Goal: Transaction & Acquisition: Subscribe to service/newsletter

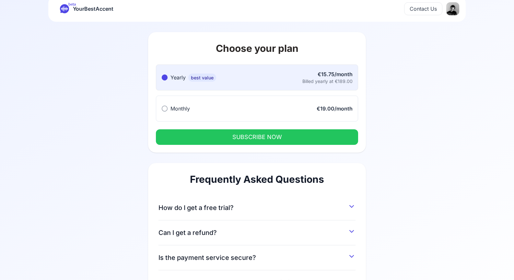
scroll to position [12, 0]
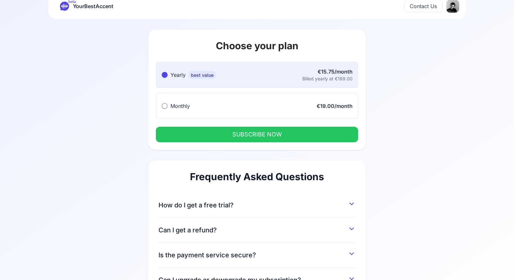
click at [253, 111] on button "Monthly Monthly €19.00/month" at bounding box center [257, 106] width 202 height 26
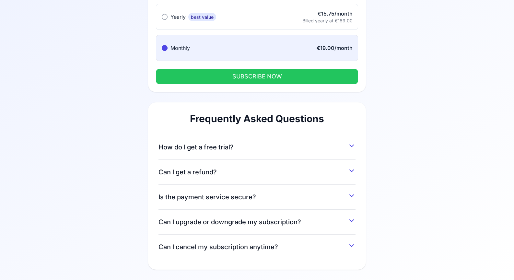
scroll to position [0, 0]
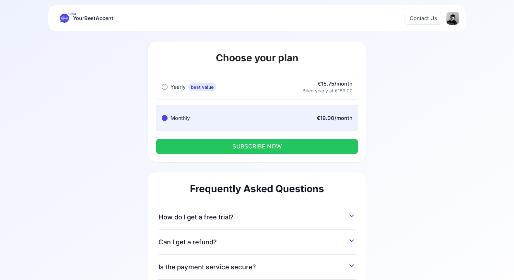
click at [250, 214] on button "How do I get a free trial?" at bounding box center [256, 216] width 197 height 12
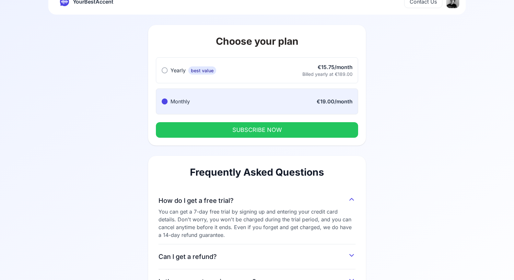
scroll to position [101, 0]
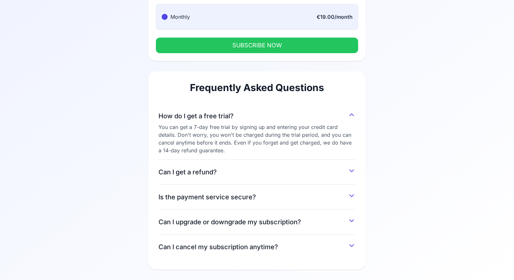
click at [182, 144] on div "You can get a 7-day free trial by signing up and entering your credit card deta…" at bounding box center [256, 138] width 197 height 31
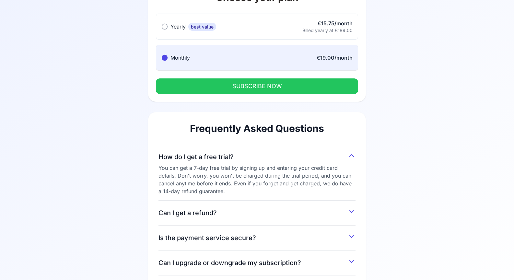
scroll to position [0, 0]
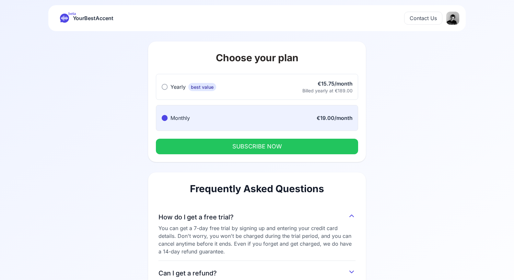
click at [67, 17] on icon at bounding box center [64, 18] width 9 height 9
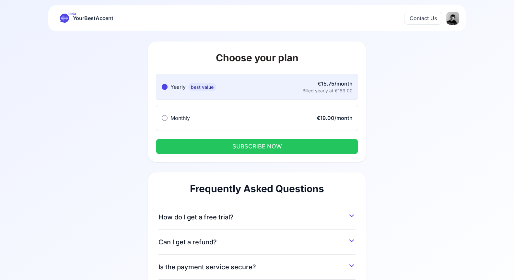
click at [300, 119] on button "Monthly Monthly €19.00/month" at bounding box center [257, 118] width 202 height 26
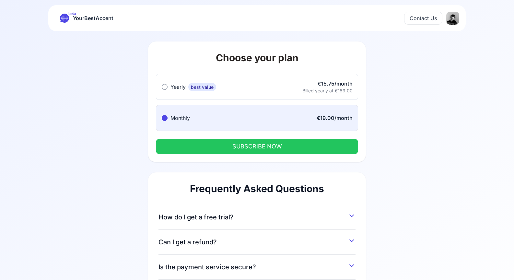
click at [275, 161] on div "Yearly best value Yearly best value €15.75/month Billed yearly at €189.00 Month…" at bounding box center [257, 118] width 218 height 88
click at [280, 138] on div "Yearly best value Yearly best value €15.75/month Billed yearly at €189.00 Month…" at bounding box center [257, 118] width 218 height 88
click at [280, 142] on button "SUBSCRIBE NOW" at bounding box center [257, 147] width 202 height 16
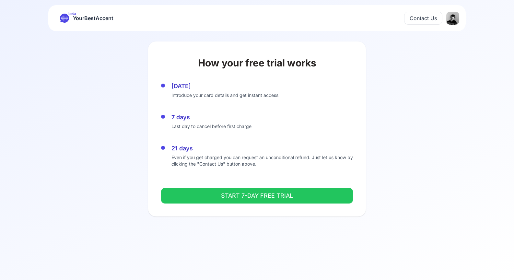
click at [264, 194] on button "START 7-DAY FREE TRIAL" at bounding box center [257, 196] width 192 height 16
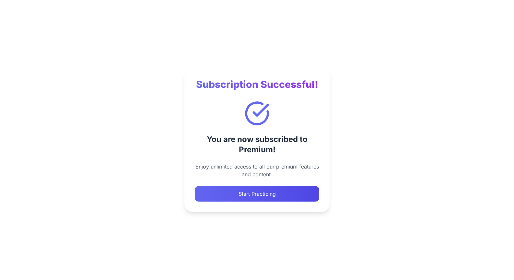
click at [262, 195] on button "Start Practicing" at bounding box center [257, 194] width 124 height 16
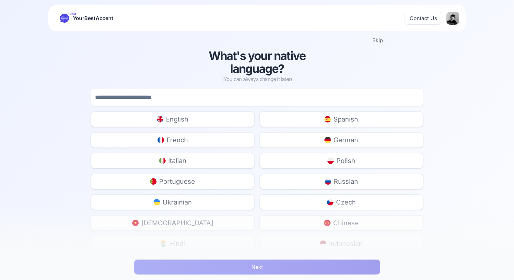
click at [60, 226] on div "What's your native language? (You can always change it later) English Spanish F…" at bounding box center [257, 243] width 514 height 389
click at [2, 27] on div "beta YourBestAccent Contact Us Skip What's your native language? (You can alway…" at bounding box center [257, 252] width 514 height 505
click at [174, 102] on input at bounding box center [257, 97] width 332 height 18
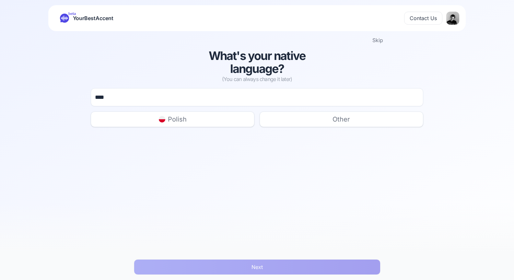
type input "****"
click at [197, 123] on button "Polish" at bounding box center [173, 119] width 164 height 16
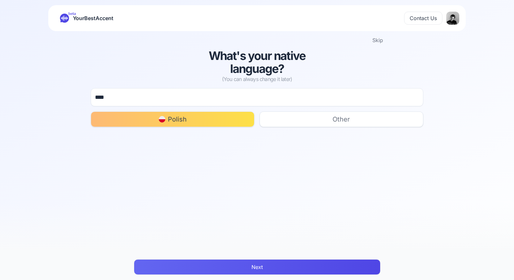
click at [251, 271] on button "Next" at bounding box center [257, 267] width 246 height 16
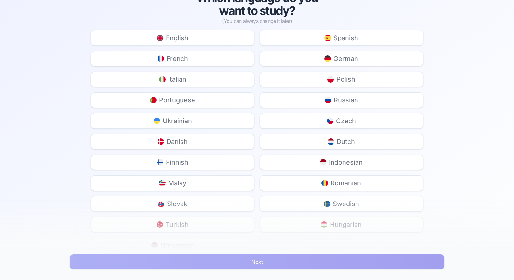
scroll to position [60, 0]
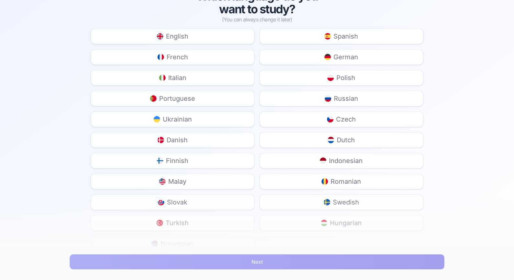
click at [199, 38] on button "English" at bounding box center [173, 36] width 164 height 16
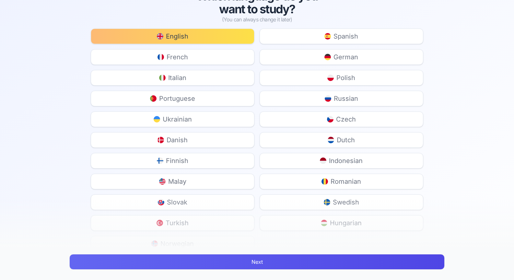
click at [279, 261] on button "Next" at bounding box center [256, 262] width 375 height 16
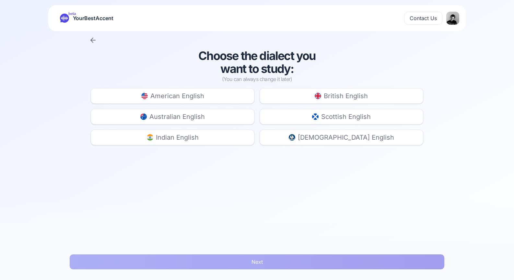
click at [195, 99] on span "American English" at bounding box center [177, 95] width 54 height 9
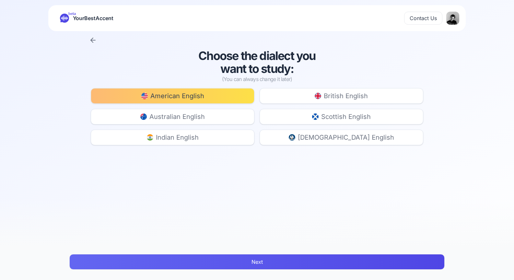
click at [275, 265] on button "Next" at bounding box center [256, 262] width 375 height 16
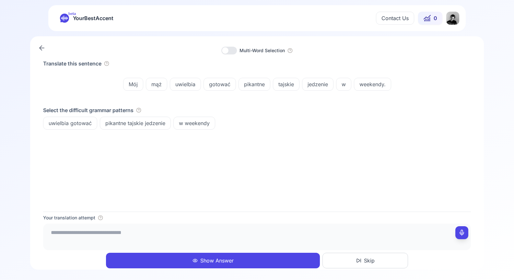
click at [94, 22] on span "YourBestAccent" at bounding box center [93, 18] width 40 height 9
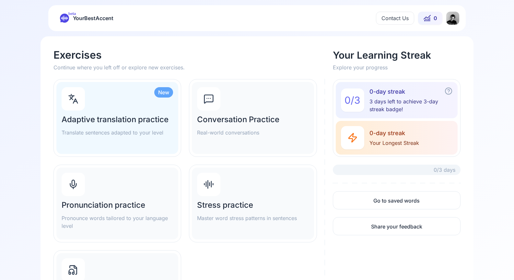
click at [76, 17] on span "YourBestAccent" at bounding box center [93, 18] width 40 height 9
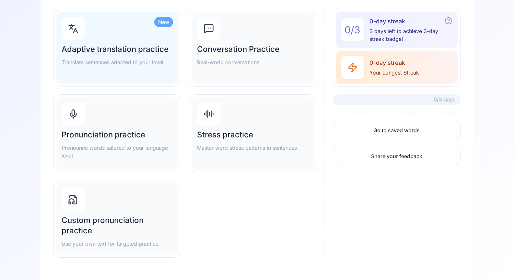
scroll to position [82, 0]
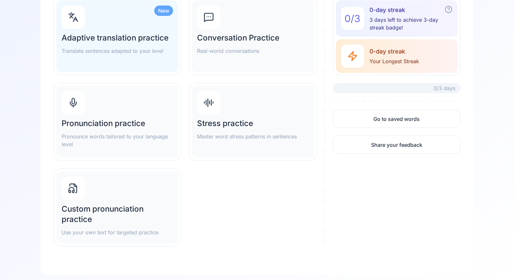
click at [404, 181] on div "0 / 3 0-day streak 3 days left to achieve 3-day streak badge! 0-day streak Your…" at bounding box center [397, 129] width 128 height 264
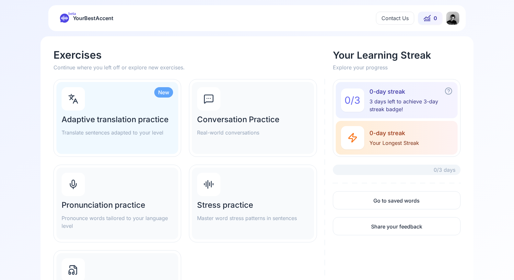
click at [85, 13] on div "beta YourBestAccent Contact Us 0" at bounding box center [256, 18] width 417 height 26
click at [64, 18] on icon at bounding box center [64, 18] width 7 height 5
click at [62, 20] on icon at bounding box center [64, 18] width 9 height 9
click at [484, 121] on main "Exercises Continue where you left off or explore new exercises. Your Learning S…" at bounding box center [257, 196] width 514 height 330
click at [139, 143] on div "New Adaptive translation practice Translate sentences adapted to your level" at bounding box center [117, 118] width 122 height 72
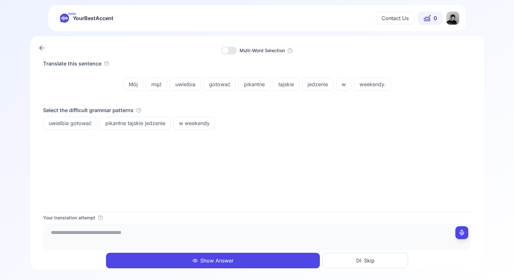
click at [227, 49] on div at bounding box center [225, 50] width 6 height 6
click at [227, 49] on div at bounding box center [229, 51] width 16 height 8
click at [329, 242] on textarea at bounding box center [257, 235] width 422 height 19
click at [40, 50] on icon at bounding box center [42, 48] width 8 height 8
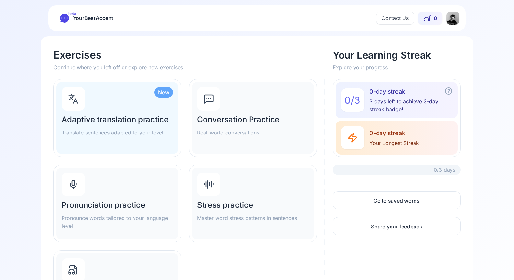
click at [235, 102] on div "Conversation Practice Real-world conversations" at bounding box center [253, 118] width 122 height 72
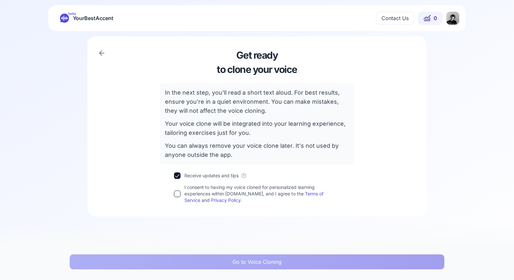
click at [175, 194] on button "I consent to having my voice cloned for personalized learning experiences withi…" at bounding box center [177, 193] width 6 height 6
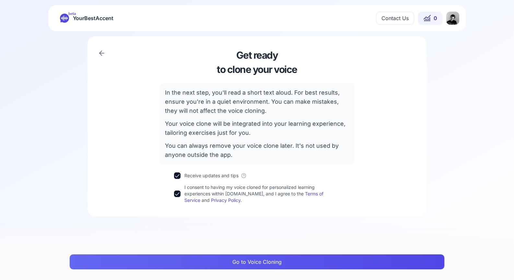
click at [223, 265] on button "Go to Voice Cloning" at bounding box center [256, 262] width 375 height 16
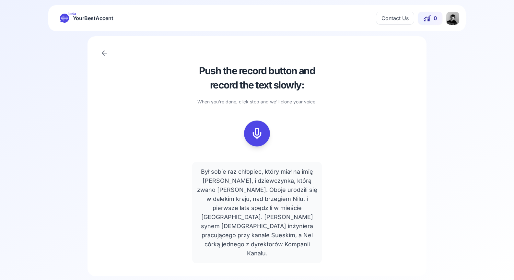
click at [451, 17] on html "beta YourBestAccent Contact Us 0 Push the record button and record the text slo…" at bounding box center [257, 140] width 514 height 280
click at [439, 34] on span "Account" at bounding box center [439, 33] width 23 height 9
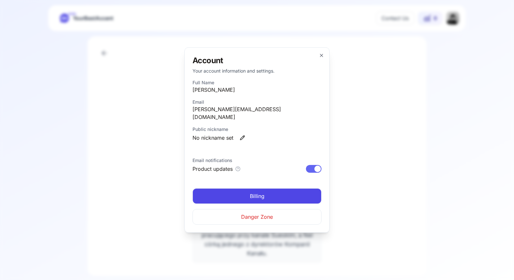
click at [382, 147] on div at bounding box center [257, 140] width 514 height 280
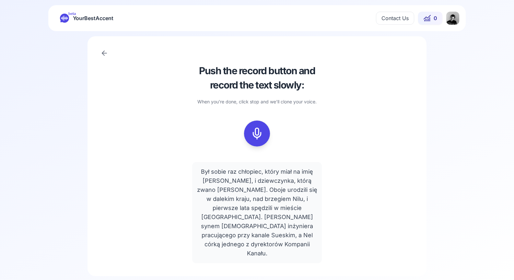
click at [68, 17] on icon at bounding box center [64, 18] width 9 height 9
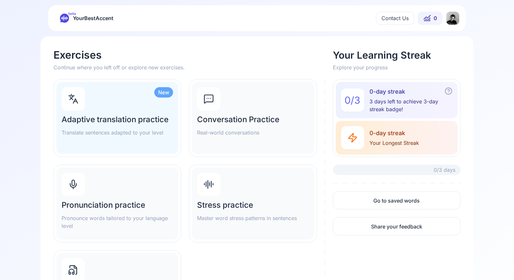
click at [449, 18] on html "beta YourBestAccent Contact Us 0 Exercises Continue where you left off or explo…" at bounding box center [257, 140] width 514 height 280
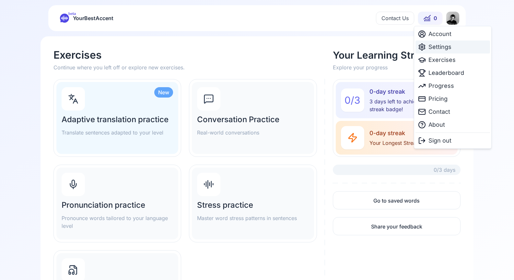
click at [438, 49] on span "Settings" at bounding box center [439, 46] width 23 height 9
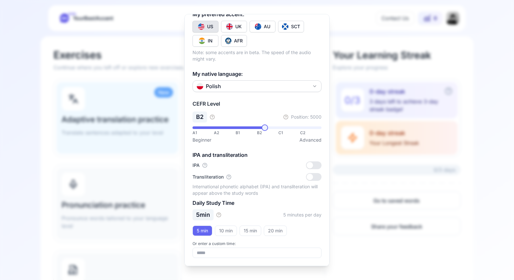
scroll to position [82, 0]
click at [367, 131] on div at bounding box center [257, 140] width 514 height 280
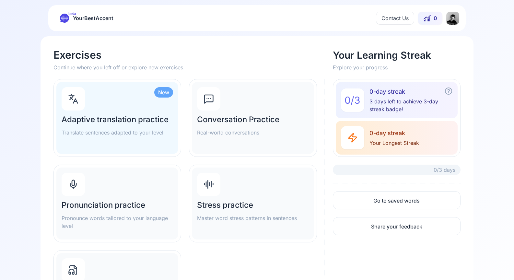
click at [103, 121] on h2 "Adaptive translation practice" at bounding box center [117, 119] width 111 height 10
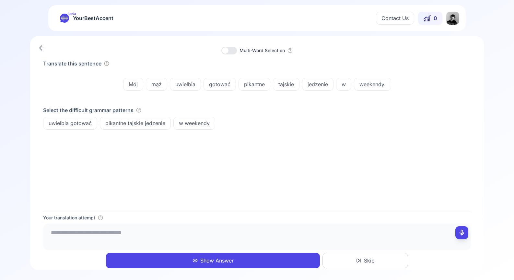
click at [40, 47] on icon at bounding box center [42, 48] width 8 height 8
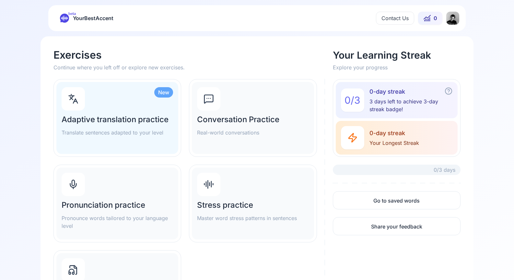
click at [207, 146] on div "Conversation Practice Real-world conversations" at bounding box center [253, 118] width 122 height 72
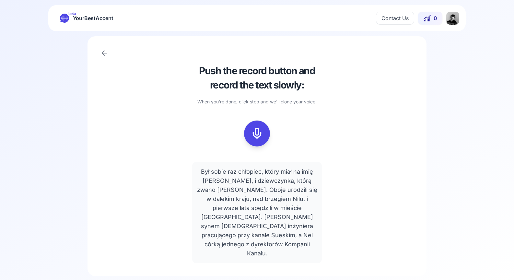
click at [257, 133] on icon at bounding box center [256, 133] width 13 height 13
click at [252, 131] on rect at bounding box center [257, 134] width 10 height 10
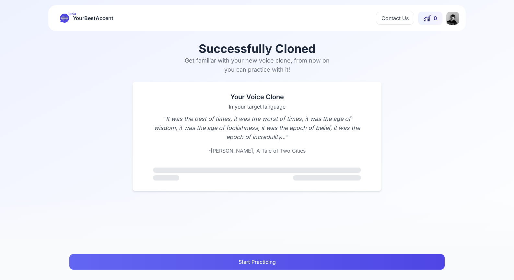
click at [262, 260] on button "Start Practicing" at bounding box center [256, 262] width 375 height 16
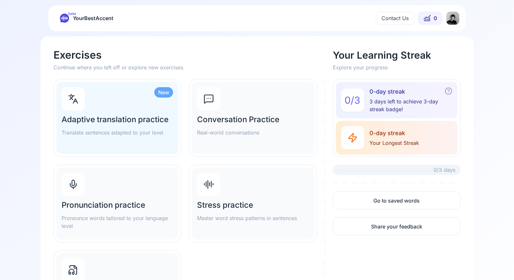
click at [236, 91] on div "Conversation Practice Real-world conversations" at bounding box center [253, 118] width 122 height 72
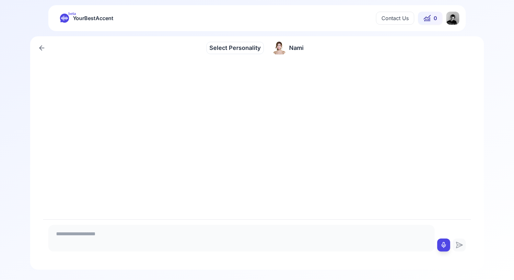
click at [442, 250] on div at bounding box center [443, 244] width 3 height 13
click at [448, 242] on button at bounding box center [443, 244] width 13 height 13
type textarea "*****"
click at [181, 231] on textarea "*****" at bounding box center [241, 236] width 381 height 19
drag, startPoint x: 251, startPoint y: 232, endPoint x: -6, endPoint y: 204, distance: 259.0
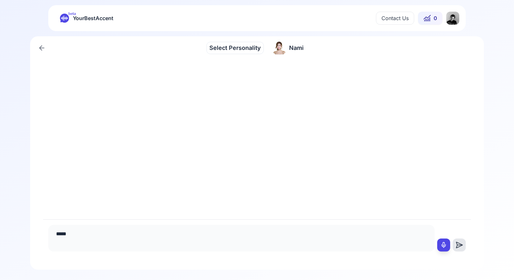
click at [0, 204] on html "beta YourBestAccent Contact Us 0 Select Personality Select Personality Nami Nam…" at bounding box center [257, 140] width 514 height 280
type textarea "*****"
click at [460, 245] on icon at bounding box center [459, 245] width 5 height 0
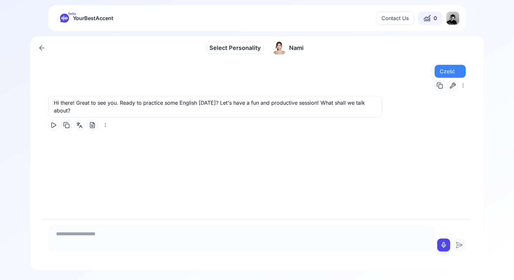
click at [51, 127] on icon at bounding box center [53, 124] width 4 height 5
click at [42, 48] on icon at bounding box center [42, 48] width 8 height 8
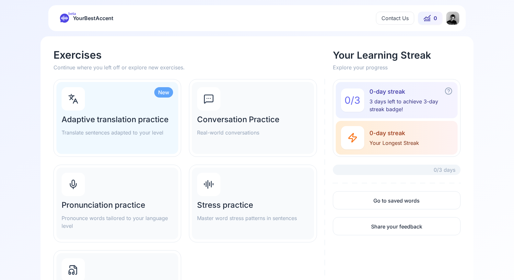
click at [113, 127] on div "Adaptive translation practice Translate sentences adapted to your level" at bounding box center [117, 125] width 111 height 22
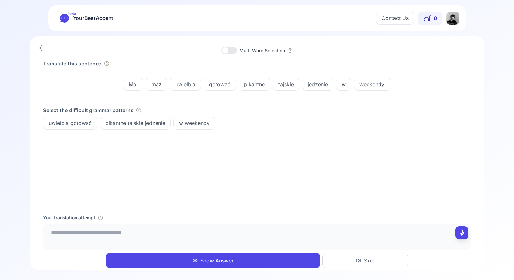
click at [49, 49] on div "Multi-Word Selection" at bounding box center [256, 51] width 427 height 8
click at [38, 47] on icon at bounding box center [42, 48] width 8 height 8
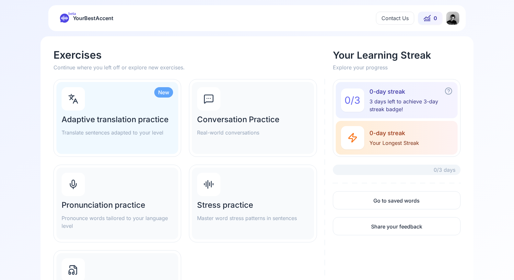
click at [108, 137] on div "New Adaptive translation practice Translate sentences adapted to your level" at bounding box center [117, 118] width 122 height 72
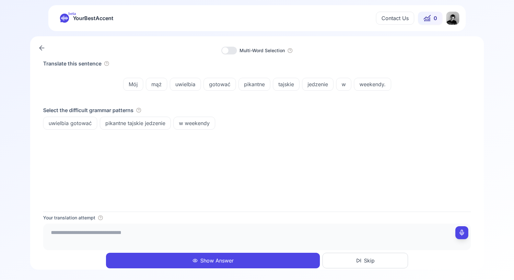
click at [75, 234] on textarea at bounding box center [257, 235] width 422 height 19
click at [208, 238] on textarea "**********" at bounding box center [257, 235] width 422 height 19
type textarea "**********"
click at [153, 259] on button "Show Answer" at bounding box center [213, 261] width 214 height 16
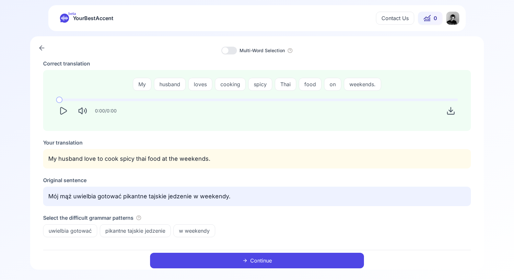
click at [63, 111] on icon "Play" at bounding box center [63, 110] width 9 height 9
click at [175, 261] on button "Continue" at bounding box center [257, 261] width 214 height 16
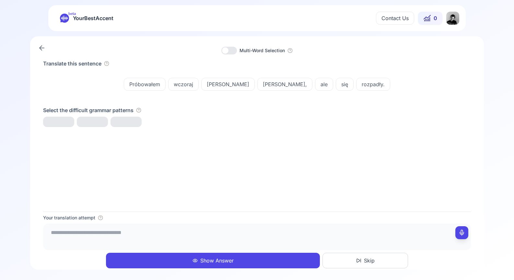
click at [46, 51] on link at bounding box center [41, 47] width 13 height 13
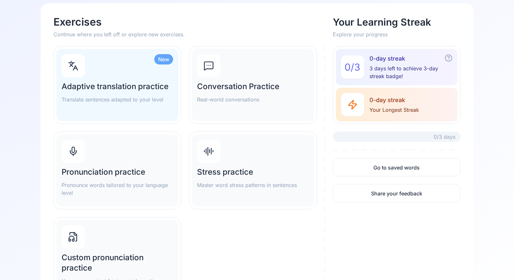
scroll to position [32, 0]
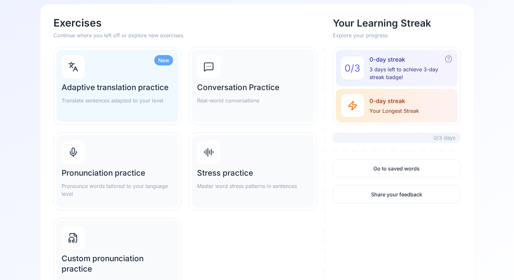
click at [163, 191] on p "Pronounce words tailored to your language level" at bounding box center [117, 190] width 111 height 16
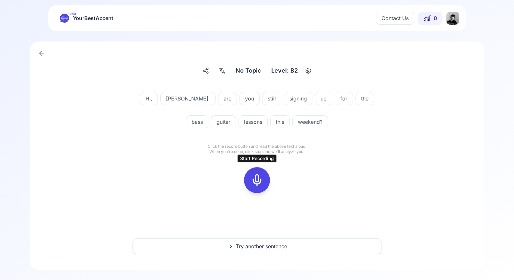
click at [252, 182] on rect at bounding box center [257, 180] width 10 height 10
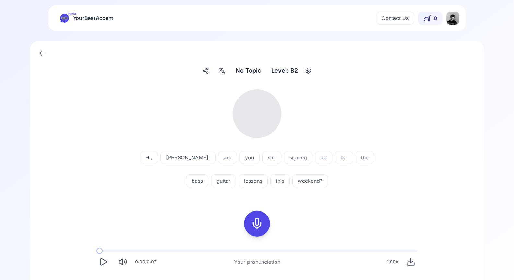
click at [99, 261] on icon "Play" at bounding box center [103, 261] width 9 height 9
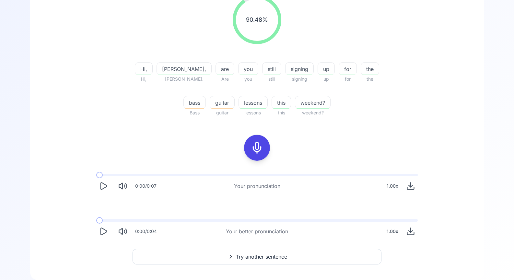
scroll to position [104, 0]
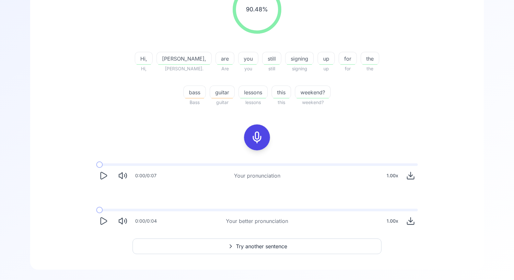
click at [104, 222] on icon "Play" at bounding box center [103, 220] width 9 height 9
click at [105, 177] on icon "Play" at bounding box center [104, 175] width 6 height 7
click at [105, 177] on icon "Pause" at bounding box center [103, 175] width 9 height 9
click at [197, 244] on button "Try another sentence" at bounding box center [256, 246] width 249 height 16
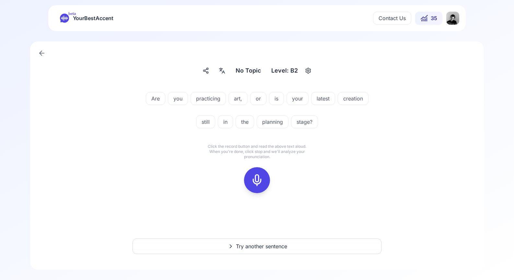
click at [164, 225] on div "Are you practicing art, or is your latest creation still in the planning stage?…" at bounding box center [256, 169] width 427 height 175
click at [262, 179] on icon at bounding box center [256, 180] width 13 height 13
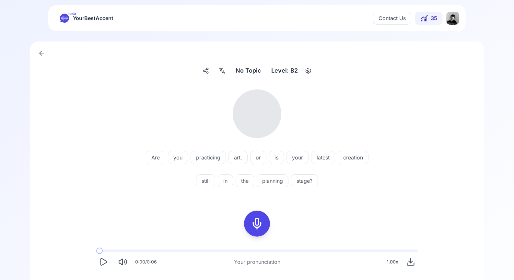
click at [102, 264] on icon "Play" at bounding box center [103, 261] width 9 height 9
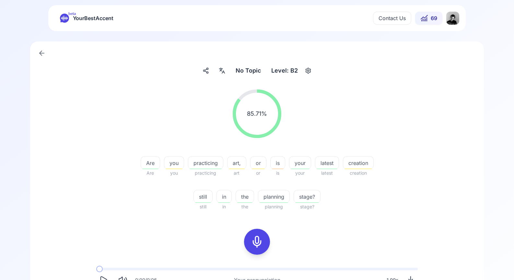
scroll to position [104, 0]
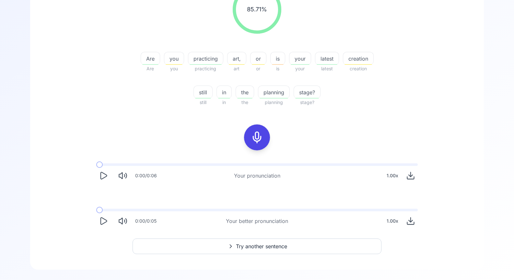
click at [103, 220] on icon "Play" at bounding box center [103, 220] width 9 height 9
click at [231, 244] on icon at bounding box center [231, 246] width 8 height 6
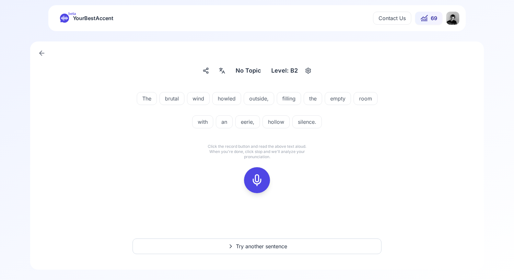
click at [248, 182] on button at bounding box center [257, 180] width 26 height 26
click at [246, 174] on button at bounding box center [257, 180] width 26 height 26
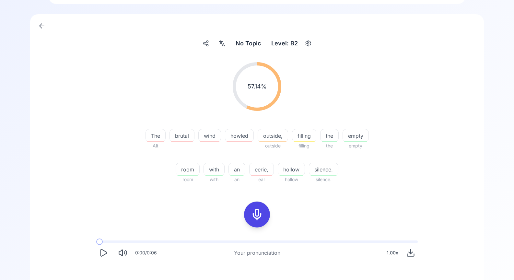
scroll to position [104, 0]
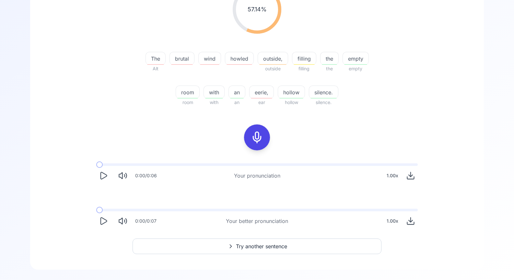
click at [101, 219] on icon "Play" at bounding box center [103, 220] width 9 height 9
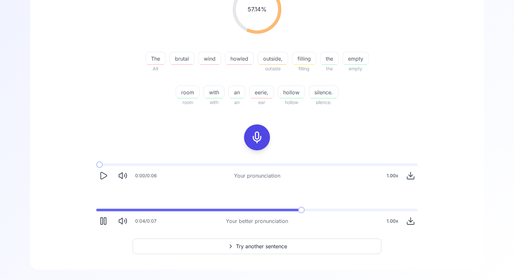
click at [101, 219] on icon "Pause" at bounding box center [103, 220] width 9 height 9
click at [201, 248] on button "Try another sentence" at bounding box center [256, 246] width 249 height 16
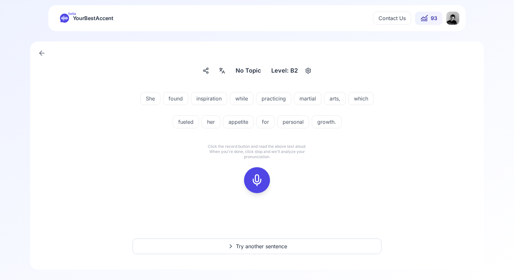
click at [260, 175] on rect at bounding box center [257, 180] width 10 height 10
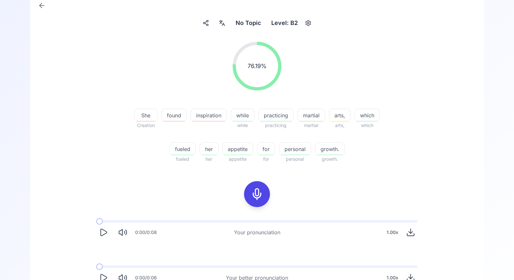
scroll to position [104, 0]
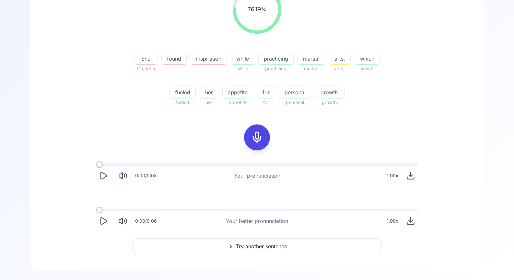
click at [106, 217] on icon "Play" at bounding box center [103, 220] width 9 height 9
click at [106, 218] on rect "Pause" at bounding box center [105, 221] width 2 height 7
click at [105, 173] on icon "Play" at bounding box center [103, 175] width 9 height 9
click at [103, 165] on span at bounding box center [99, 164] width 7 height 3
click at [94, 163] on div "0:00 / 0:08 Your pronunciation 1.00 x" at bounding box center [257, 173] width 332 height 30
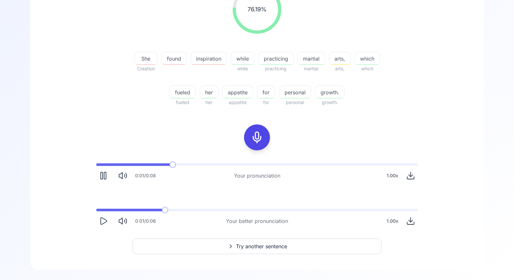
click at [106, 177] on rect "Pause" at bounding box center [105, 175] width 2 height 7
click at [248, 141] on button at bounding box center [257, 137] width 26 height 26
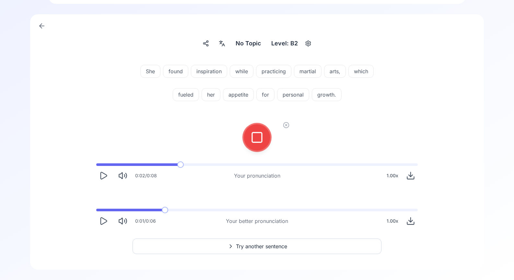
click at [248, 141] on button at bounding box center [257, 137] width 26 height 26
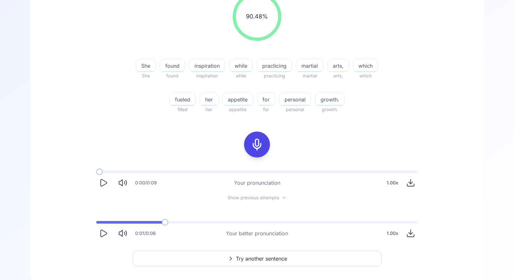
scroll to position [109, 0]
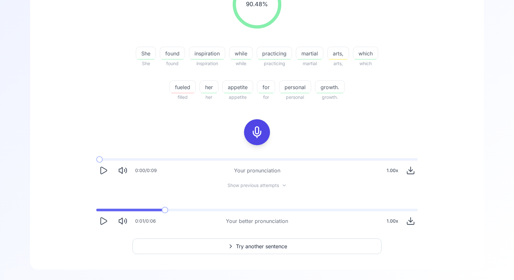
click at [164, 211] on span at bounding box center [165, 210] width 6 height 6
click at [100, 224] on icon "Play" at bounding box center [103, 220] width 9 height 9
click at [101, 173] on icon "Play" at bounding box center [104, 170] width 6 height 7
click at [101, 173] on rect "Pause" at bounding box center [102, 170] width 2 height 7
click at [99, 230] on div "0:00 / 0:06 Your better pronunciation 1.00 x" at bounding box center [257, 218] width 332 height 30
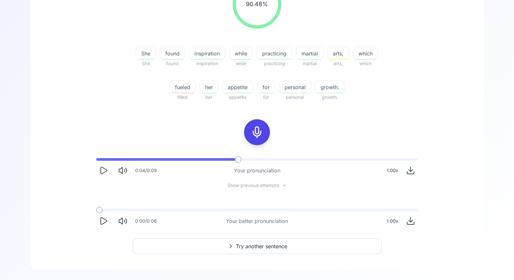
click at [99, 222] on icon "Play" at bounding box center [103, 220] width 9 height 9
click at [99, 222] on icon "Pause" at bounding box center [103, 220] width 9 height 9
click at [260, 134] on icon at bounding box center [256, 132] width 13 height 13
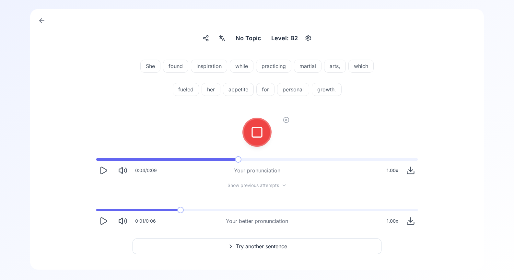
click at [260, 134] on icon at bounding box center [256, 132] width 13 height 13
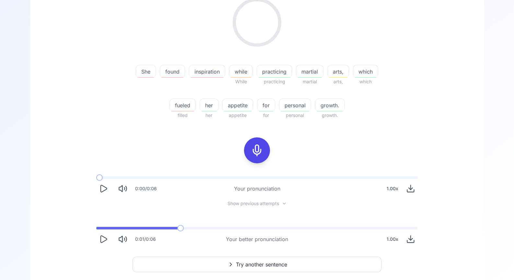
scroll to position [109, 0]
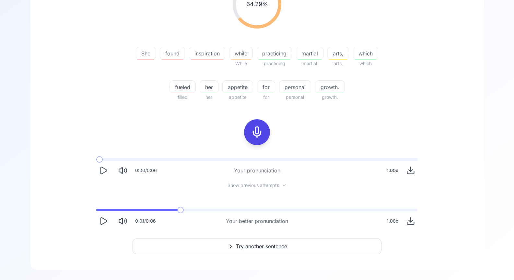
click at [106, 161] on div "0:00 / 0:06 Your pronunciation 1.00 x" at bounding box center [257, 168] width 332 height 30
click at [105, 174] on icon "Play" at bounding box center [103, 170] width 9 height 9
click at [105, 174] on rect "Pause" at bounding box center [105, 170] width 2 height 7
click at [250, 139] on div at bounding box center [257, 132] width 16 height 26
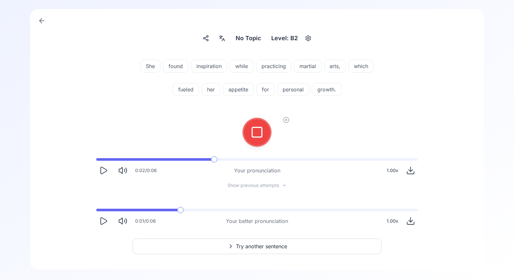
scroll to position [32, 0]
click at [250, 139] on div at bounding box center [257, 132] width 16 height 26
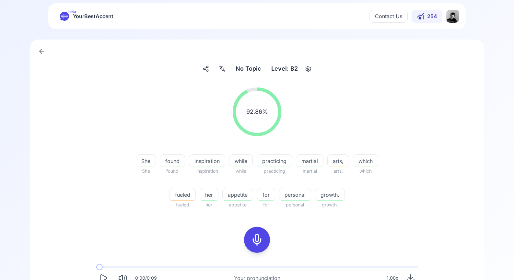
scroll to position [109, 0]
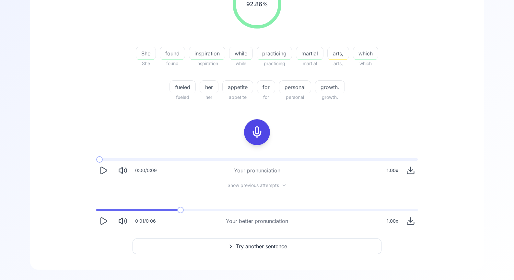
click at [101, 224] on icon "Play" at bounding box center [104, 220] width 6 height 7
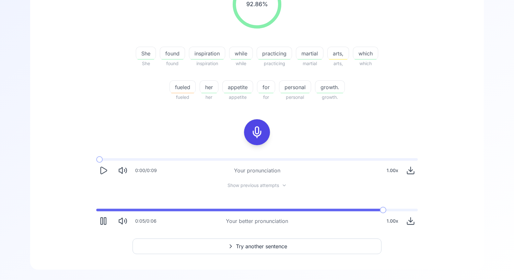
click at [103, 168] on icon "Play" at bounding box center [104, 170] width 6 height 7
click at [215, 250] on button "Try another sentence" at bounding box center [256, 246] width 249 height 16
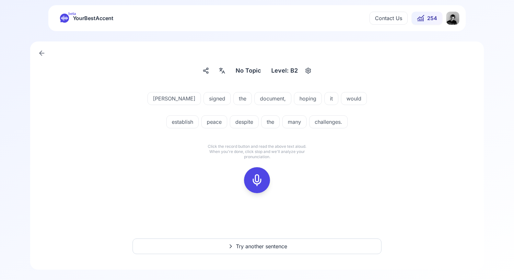
click at [250, 166] on div at bounding box center [257, 179] width 52 height 41
click at [254, 180] on icon at bounding box center [256, 180] width 13 height 13
